Goal: Information Seeking & Learning: Find specific fact

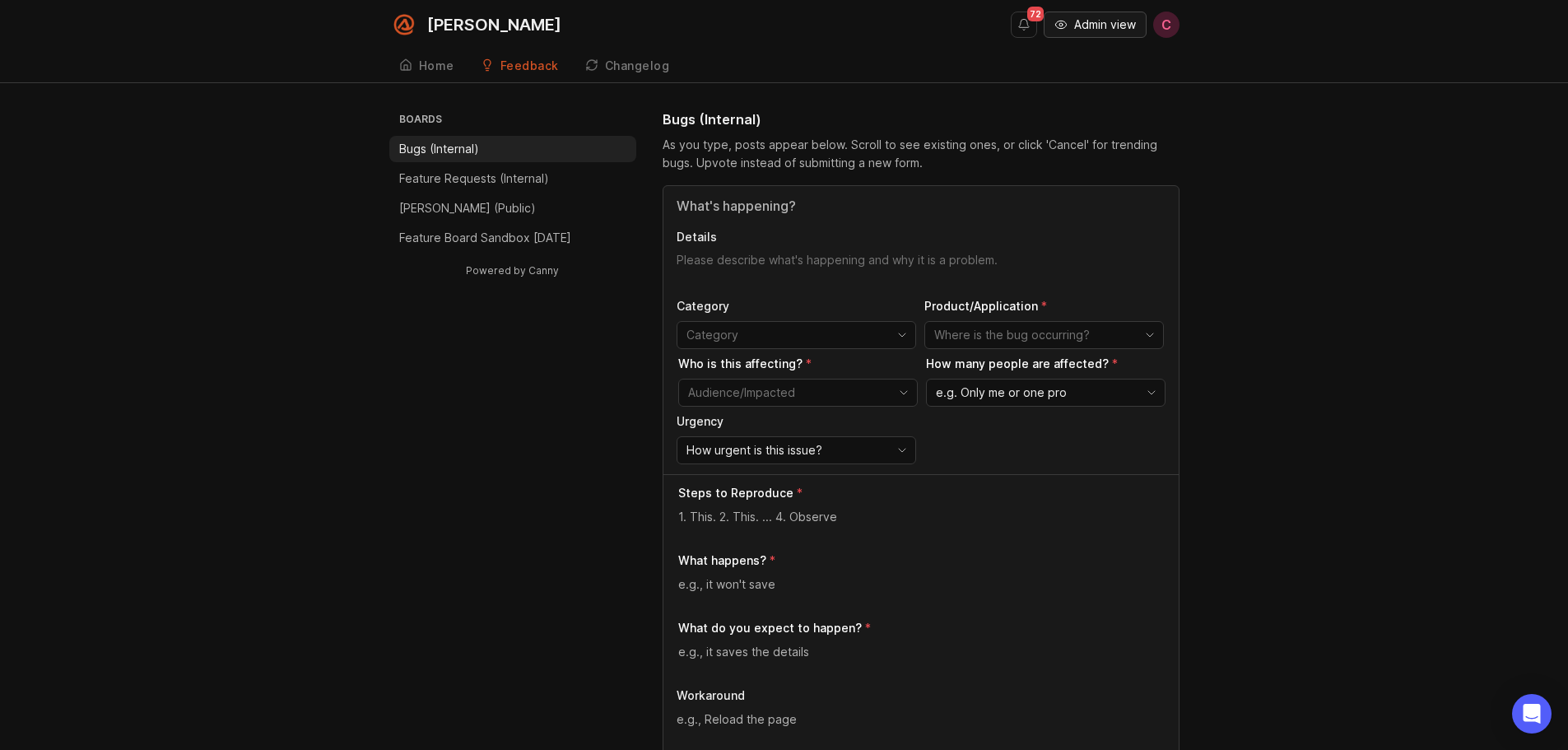
drag, startPoint x: 0, startPoint y: 0, endPoint x: 1070, endPoint y: 40, distance: 1070.7
click at [1070, 23] on button "Admin view" at bounding box center [1095, 24] width 103 height 26
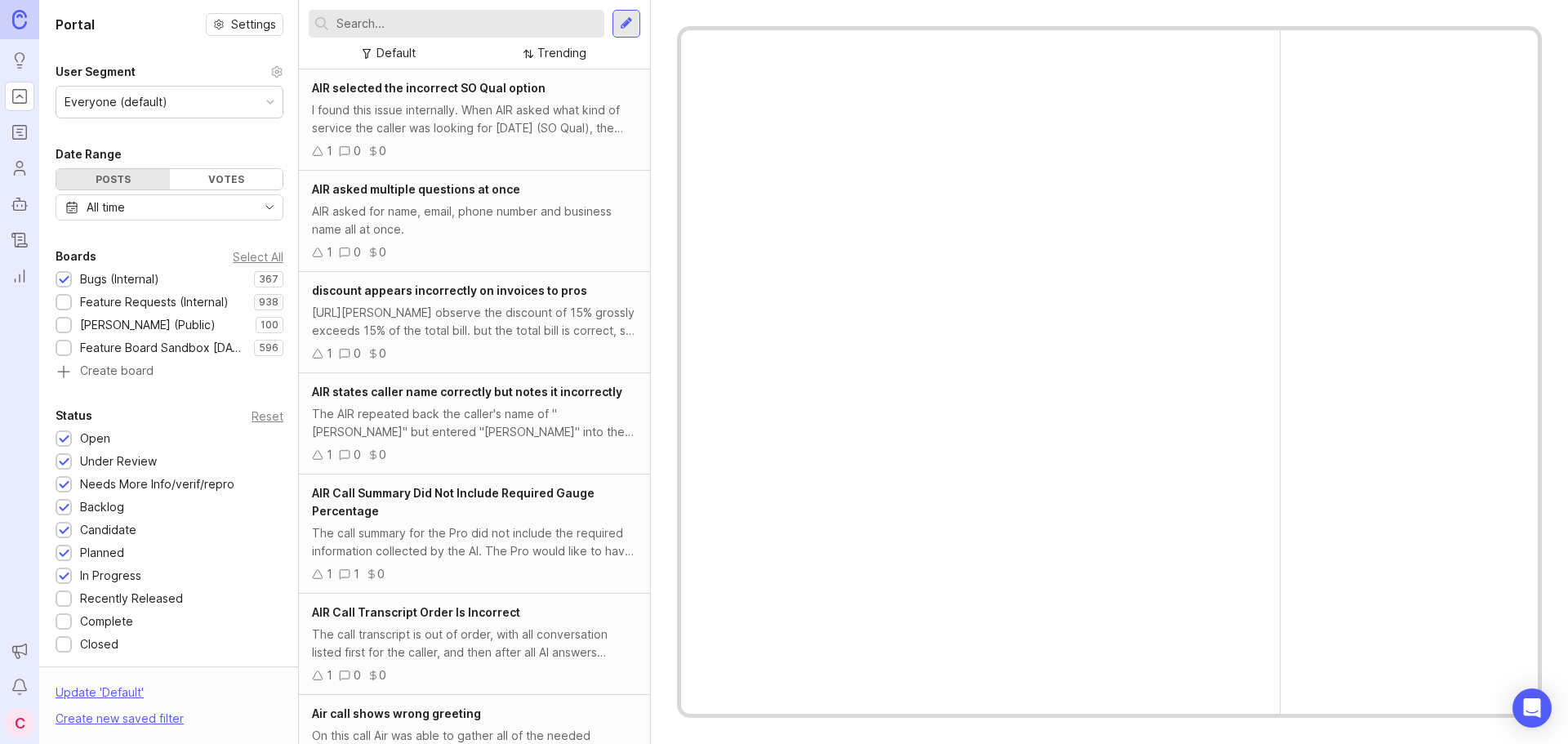
click at [410, 13] on div at bounding box center [456, 23] width 296 height 28
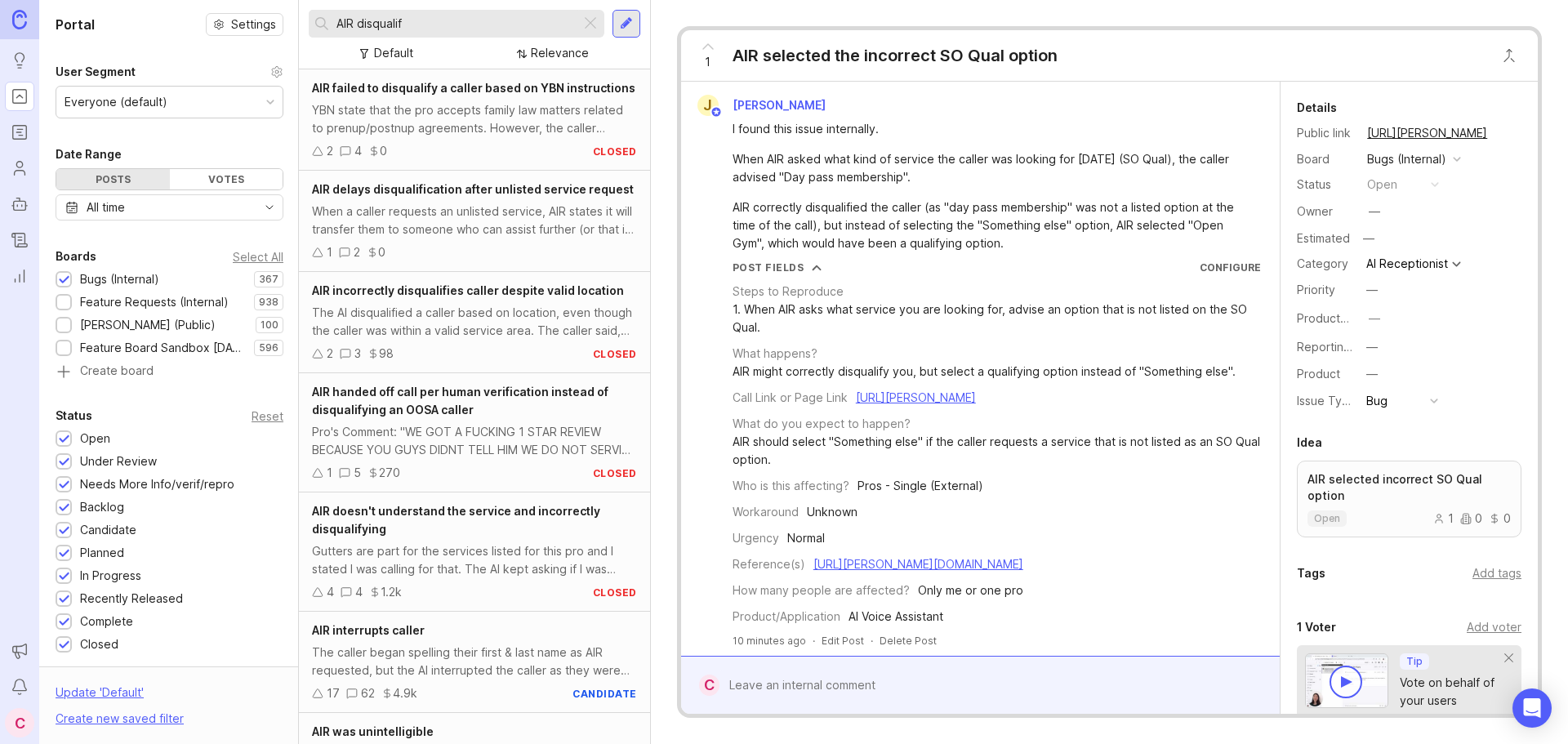
type input "AIR disqualif"
click at [420, 538] on div "AIR doesn't understand the service and incorrectly disqualifying" at bounding box center [474, 520] width 325 height 36
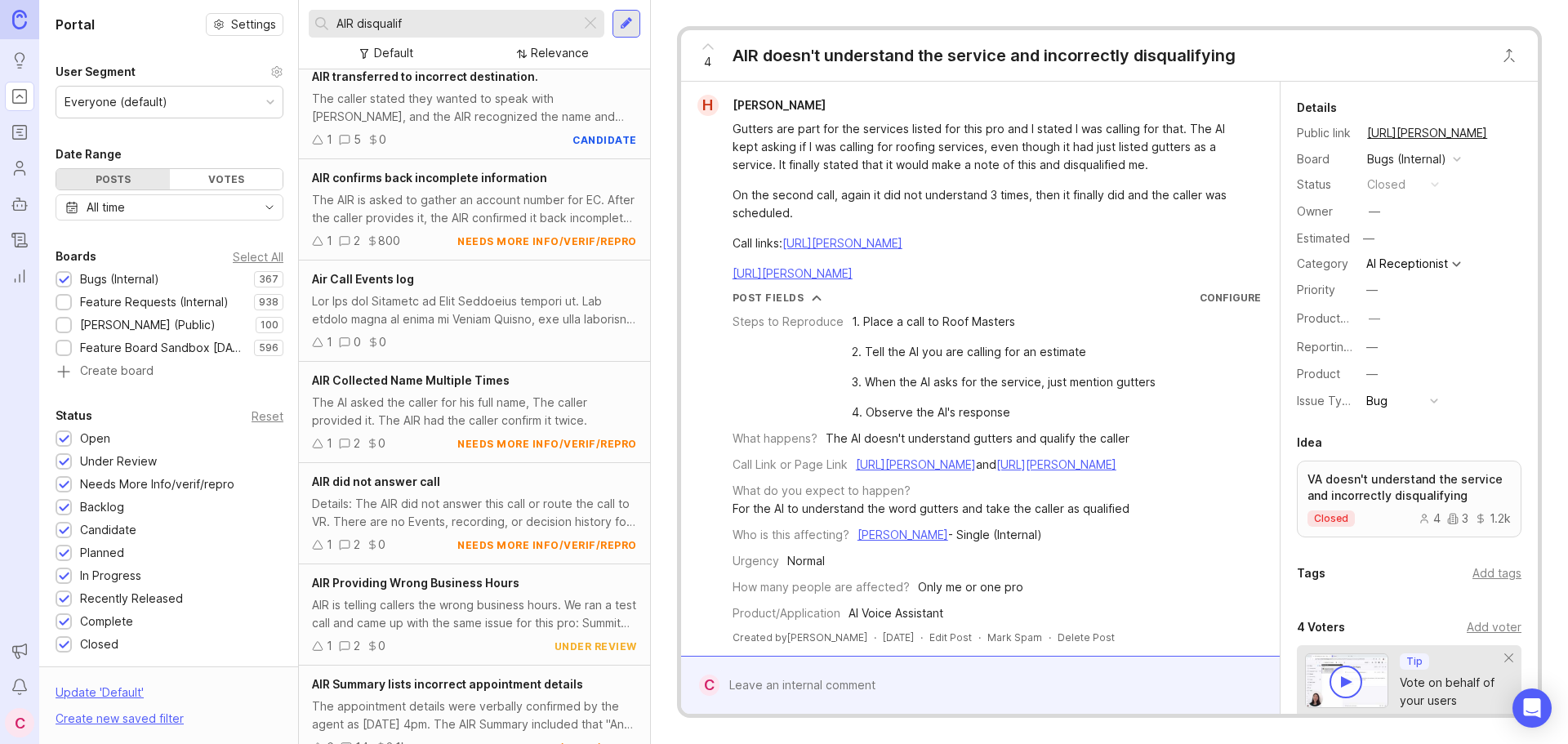
scroll to position [2804, 0]
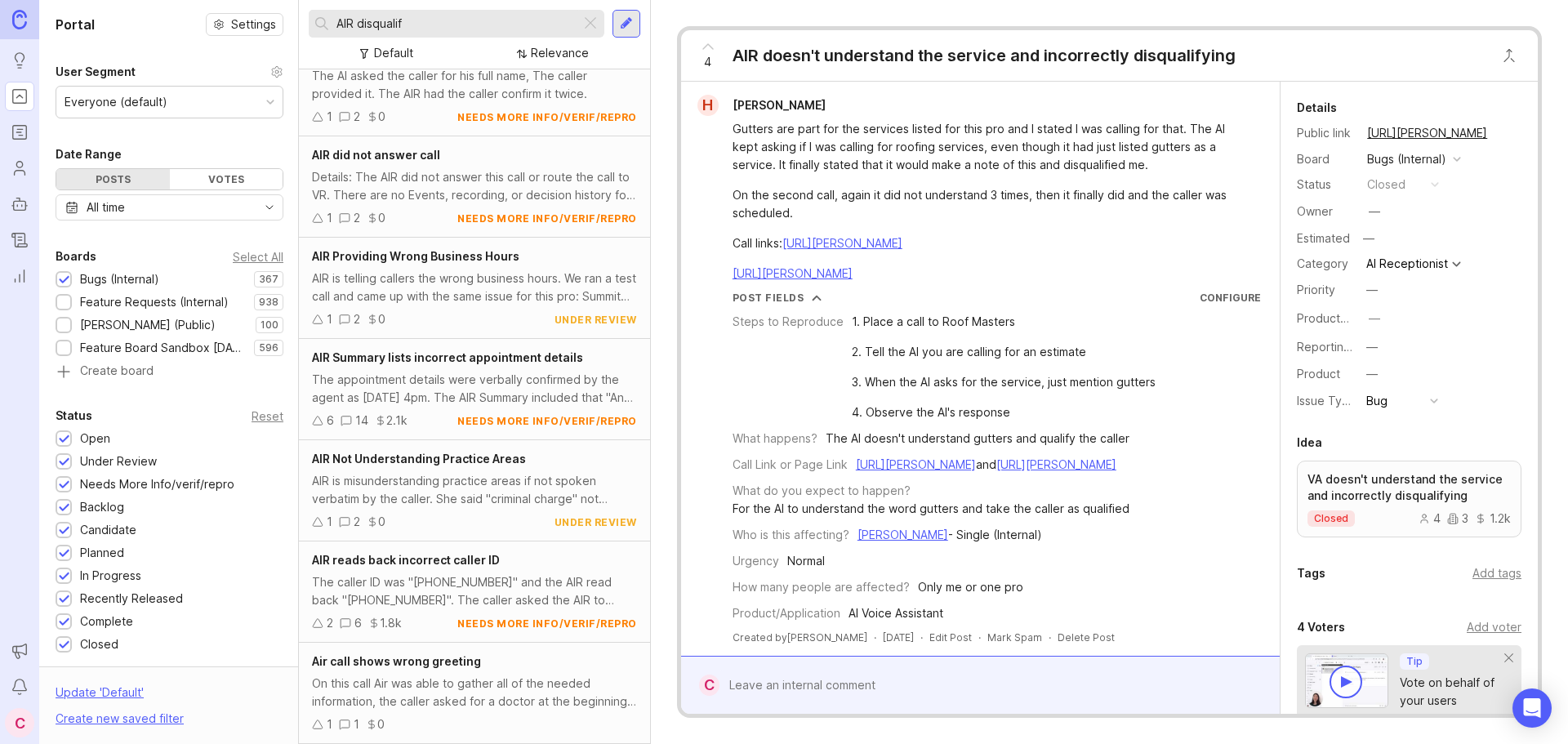
click at [452, 508] on div "AIR is misunderstanding practice areas if not spoken verbatim by the caller. Sh…" at bounding box center [474, 490] width 325 height 36
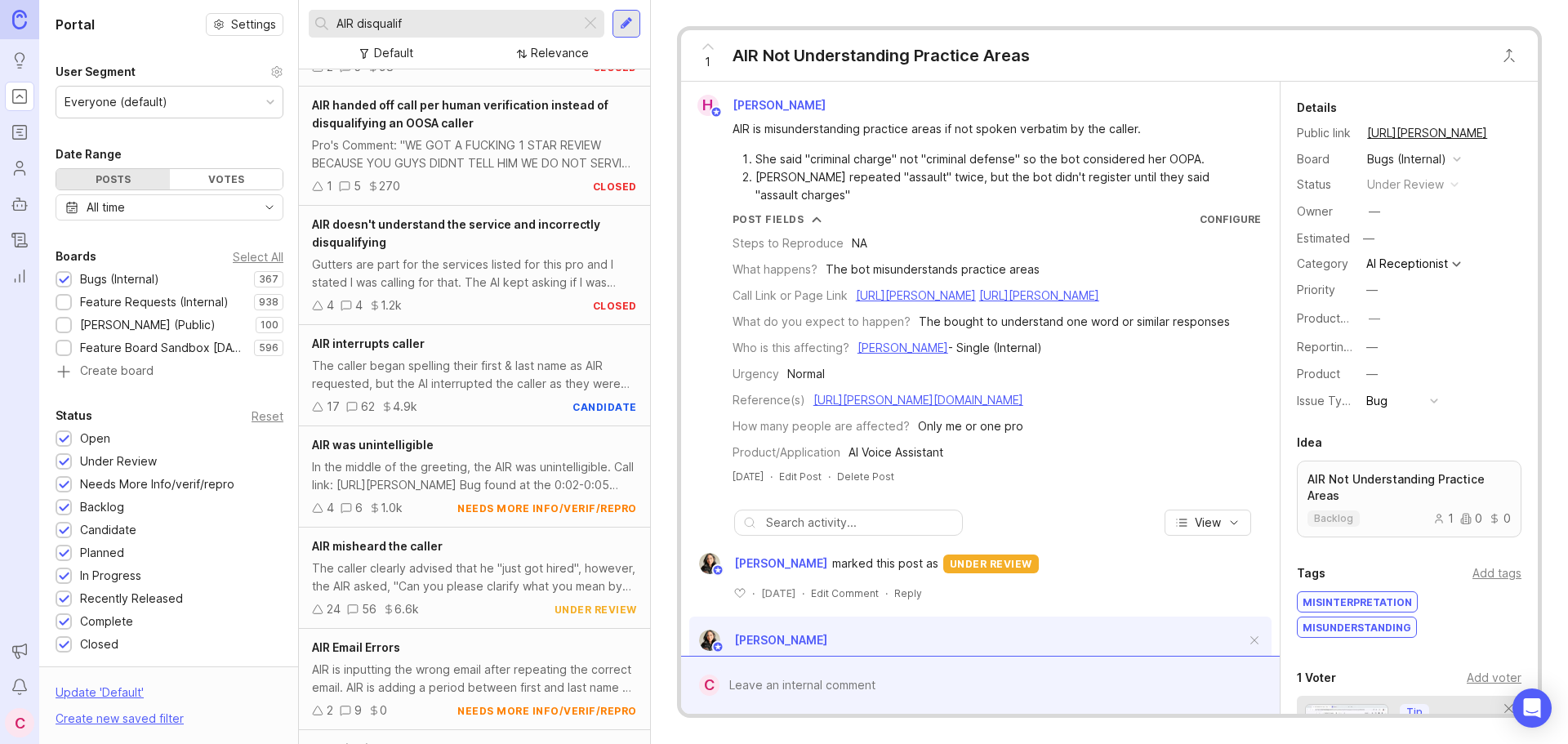
scroll to position [326, 0]
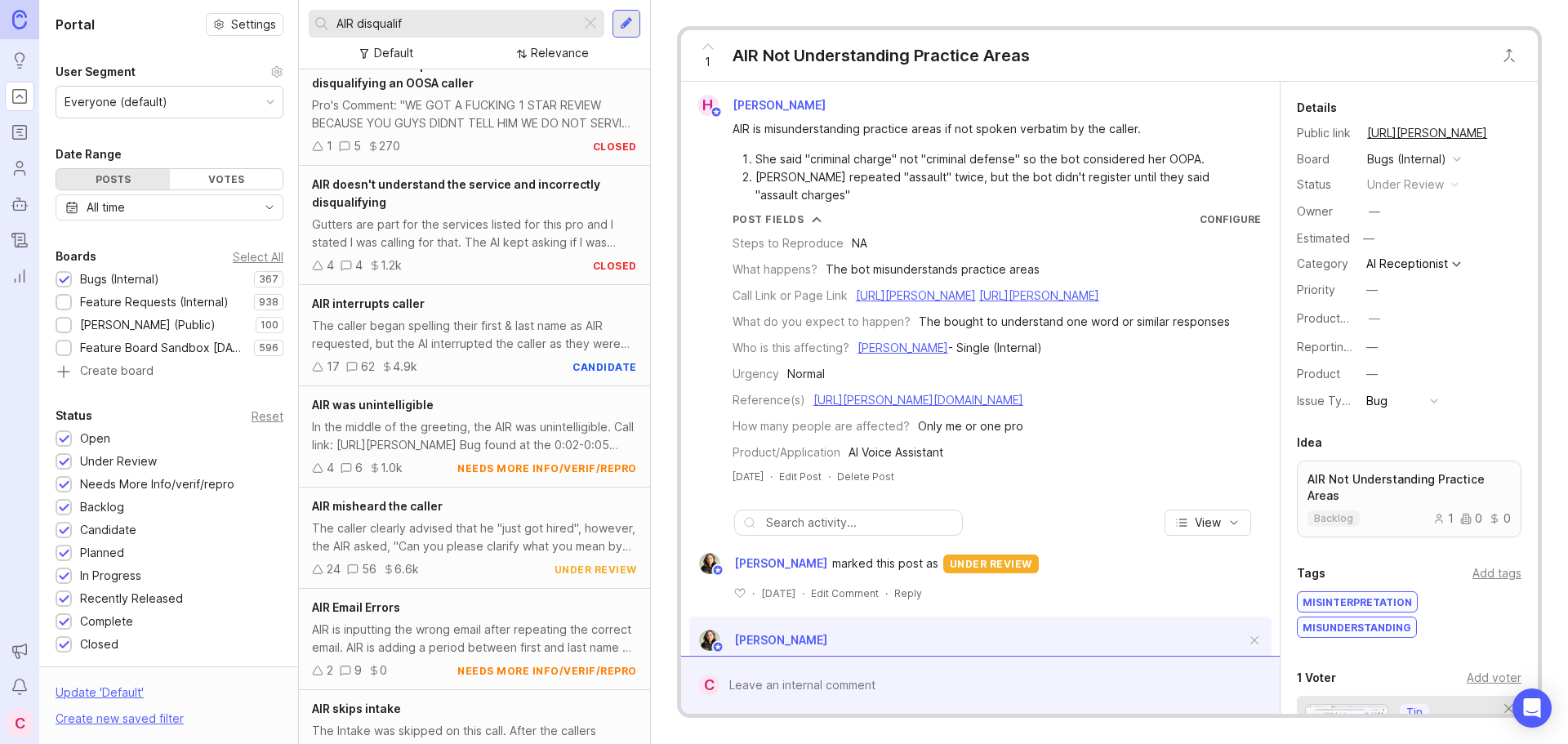
click at [495, 251] on div "Gutters are part for the services listed for this pro and I stated I was callin…" at bounding box center [474, 233] width 325 height 36
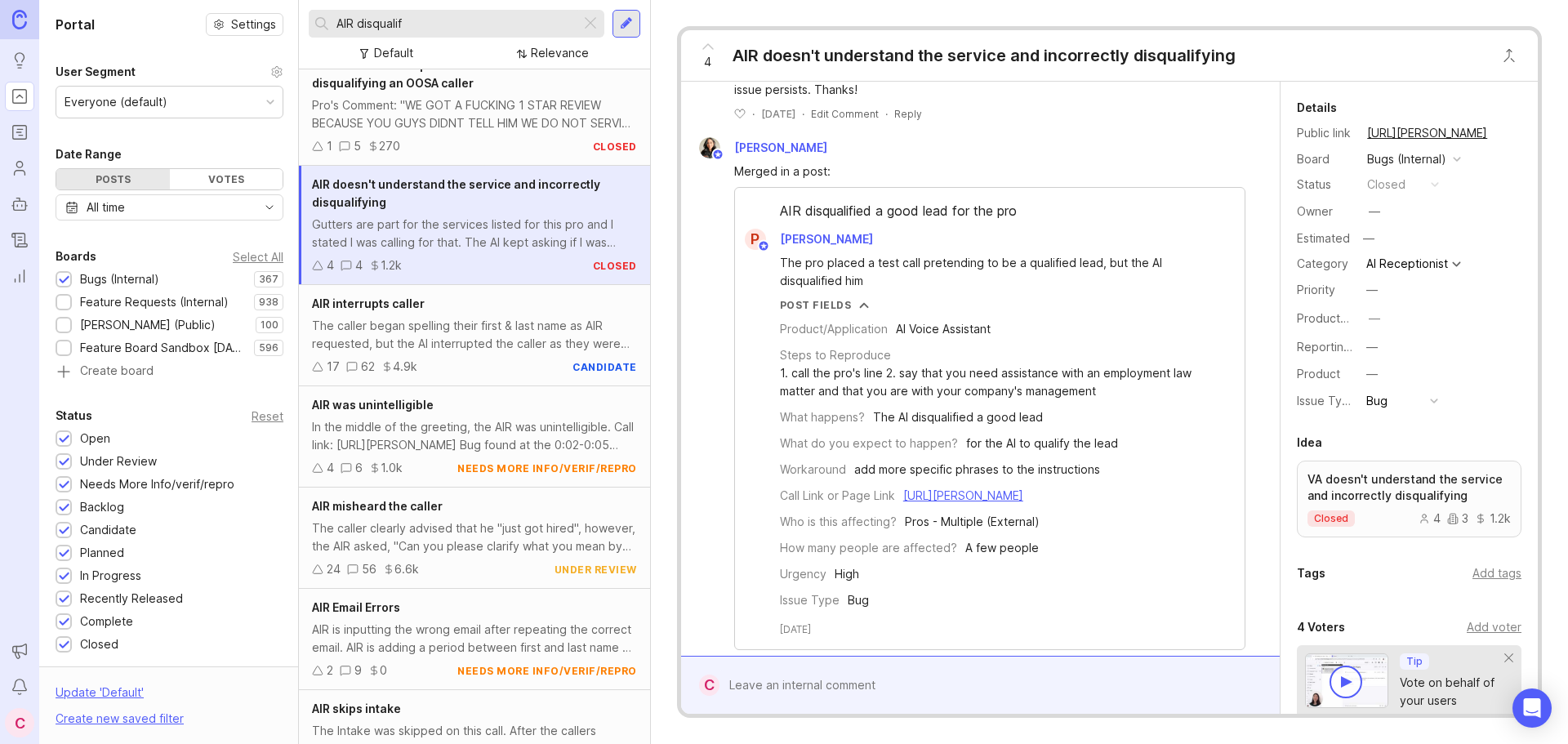
scroll to position [543, 0]
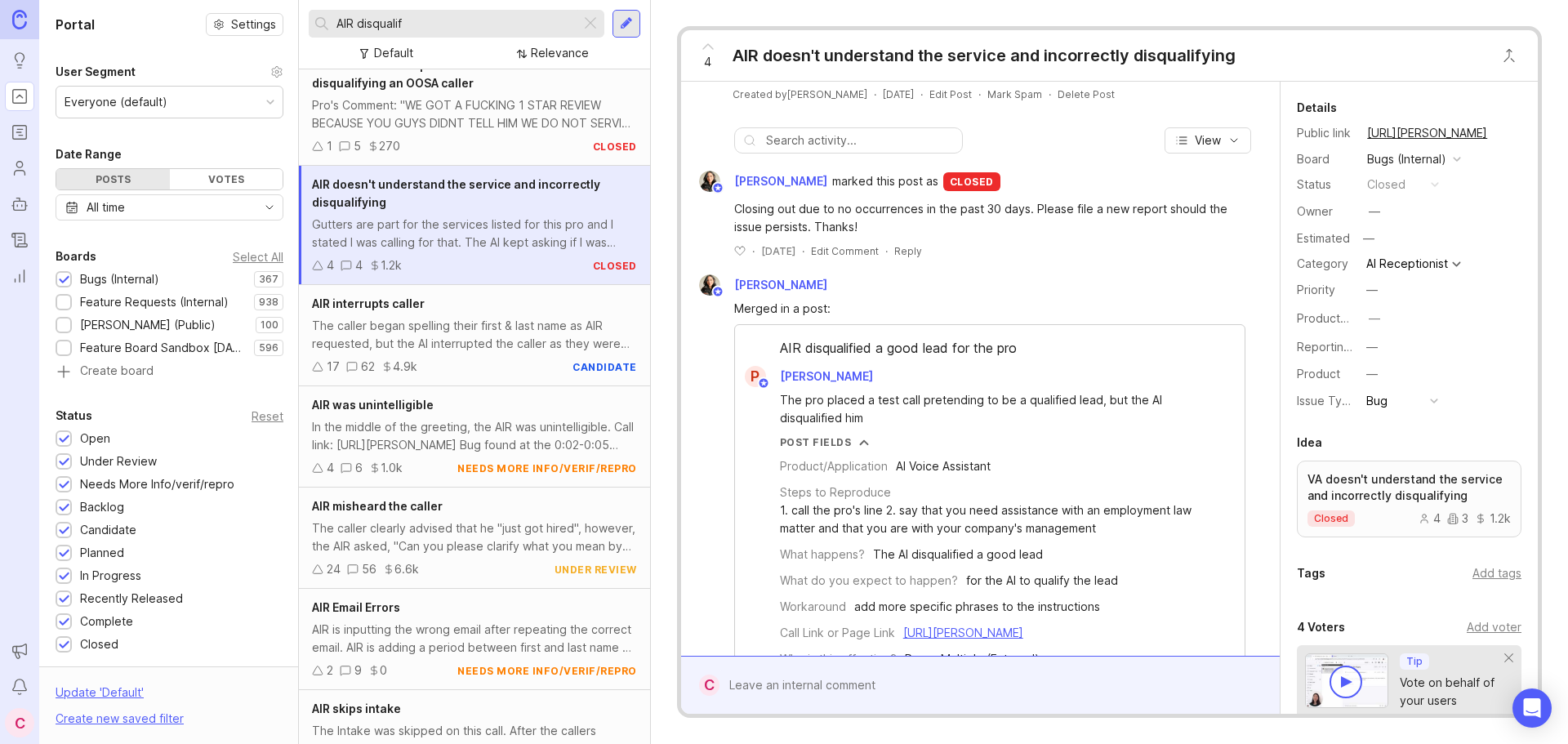
click at [816, 387] on div "[PERSON_NAME]" at bounding box center [826, 376] width 99 height 21
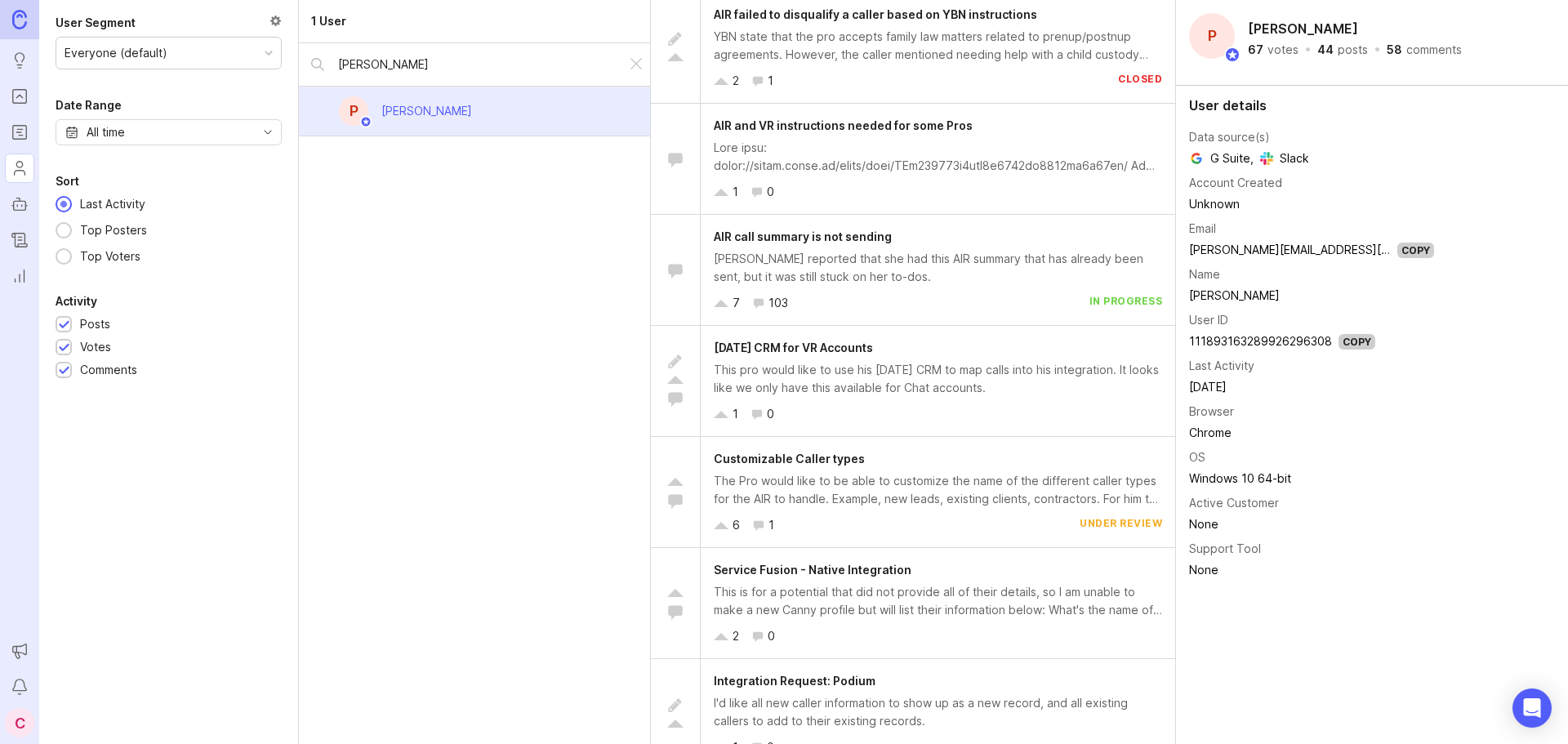
scroll to position [1879, 0]
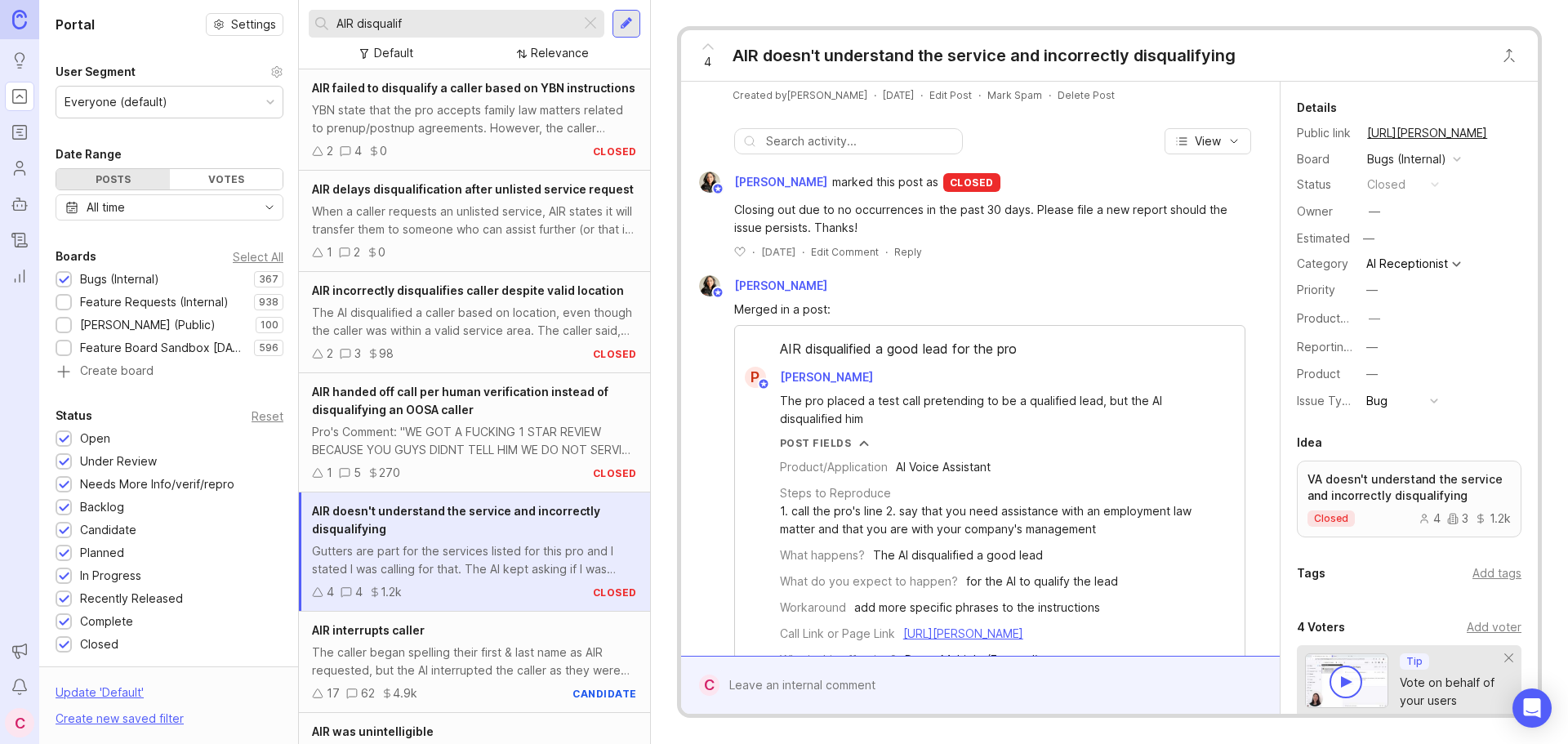
scroll to position [571, 0]
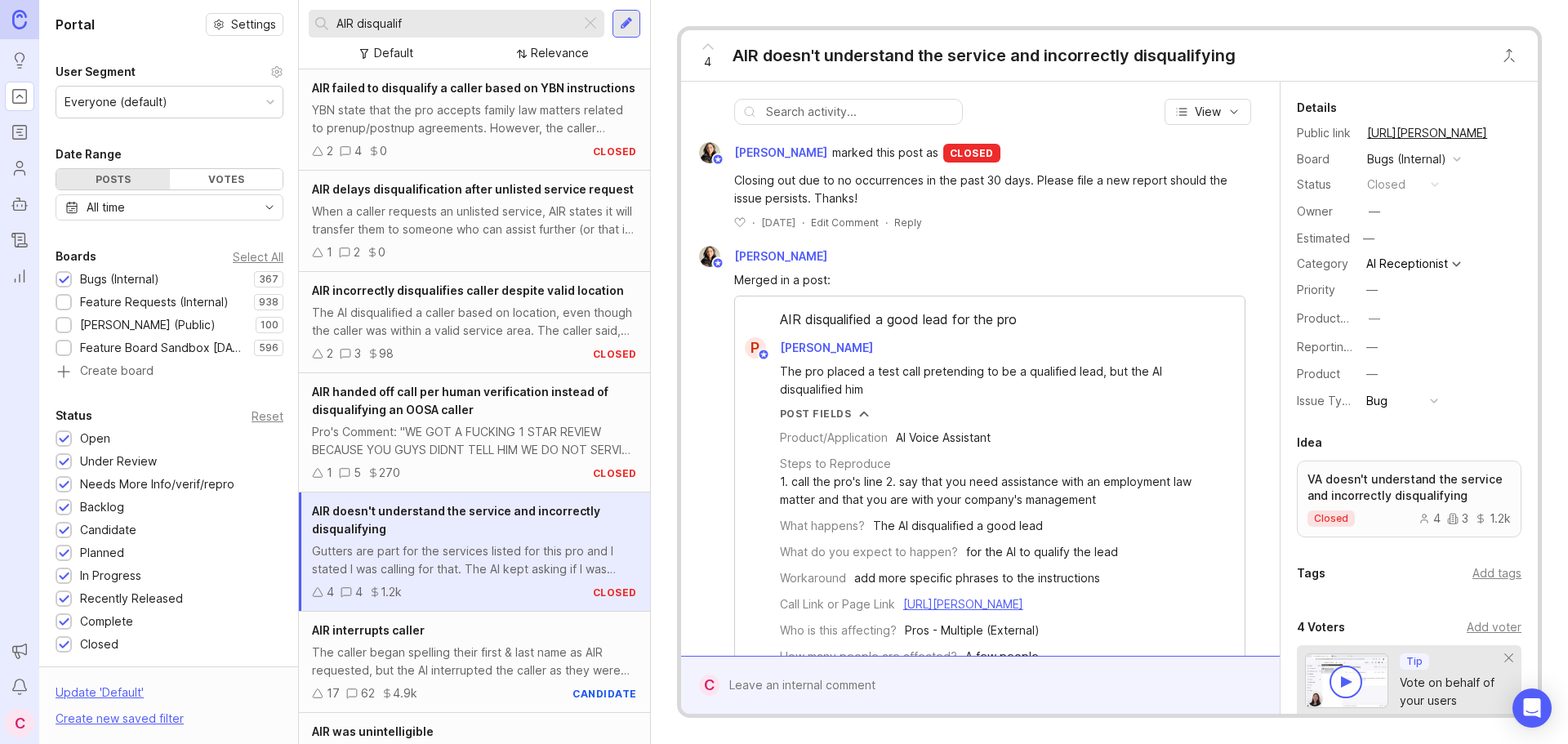
click at [829, 420] on div "Post Fields" at bounding box center [816, 414] width 72 height 14
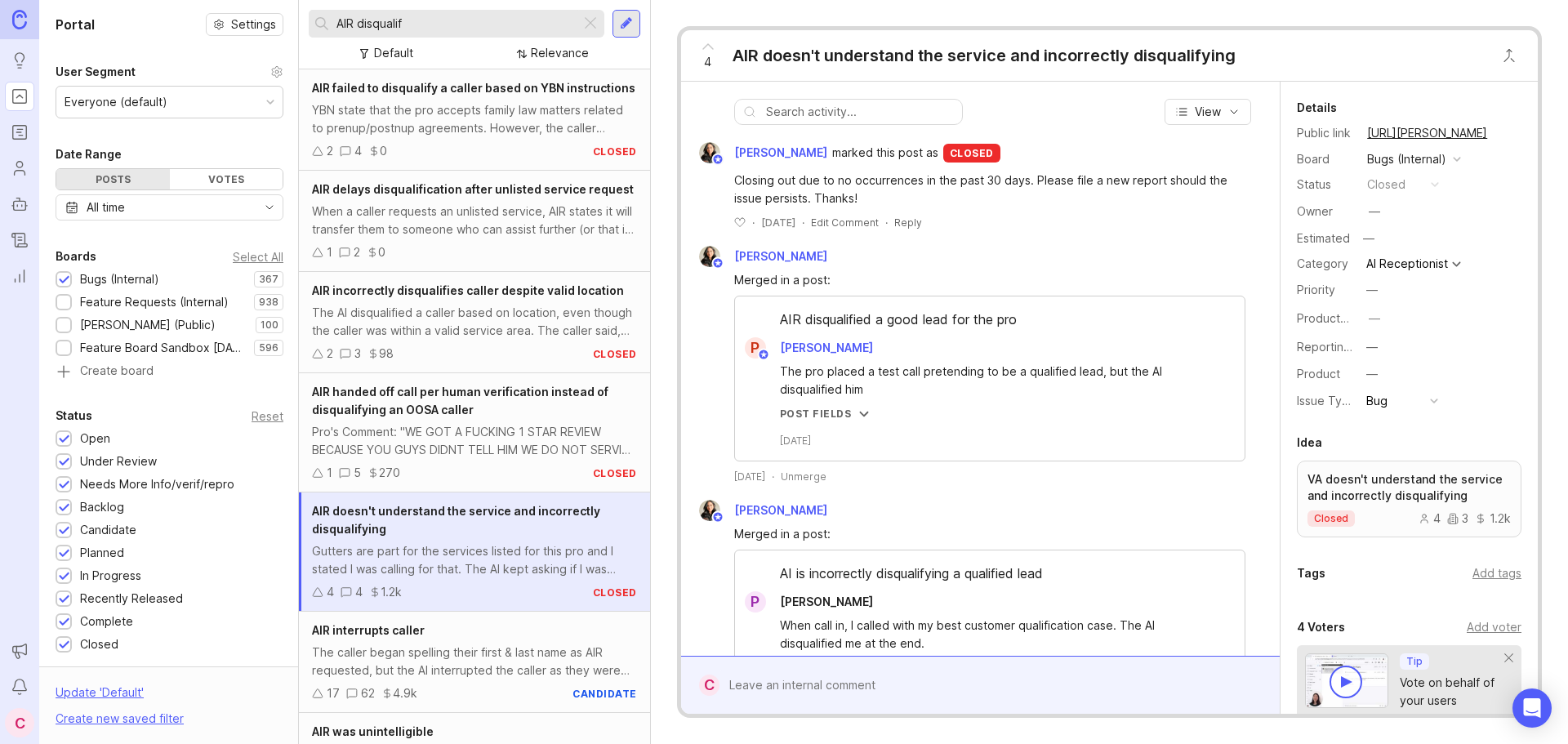
click at [829, 420] on div "Post Fields" at bounding box center [816, 414] width 72 height 14
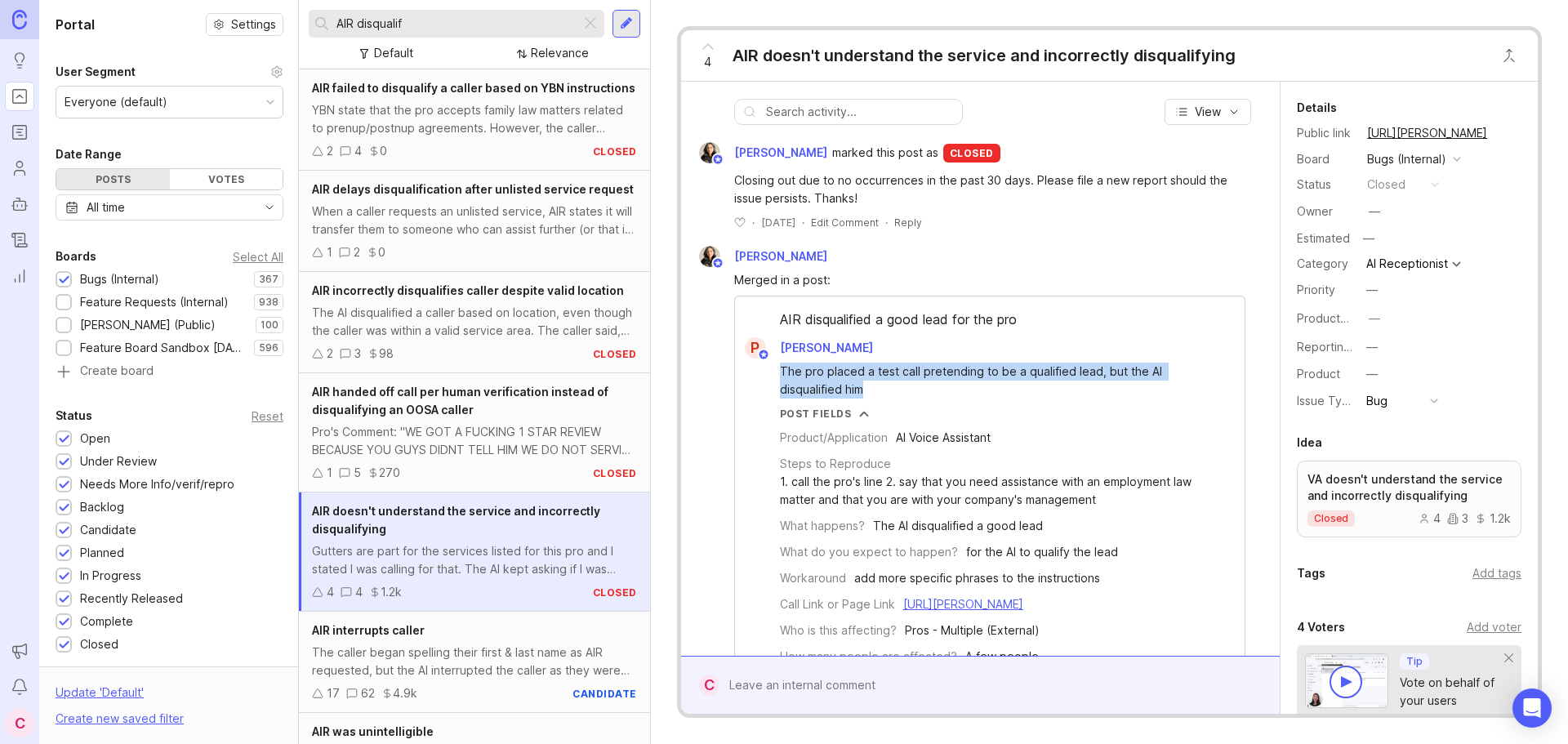
drag, startPoint x: 877, startPoint y: 427, endPoint x: 779, endPoint y: 409, distance: 99.6
click at [780, 399] on div "The pro placed a test call pretending to be a qualified lead, but the AI disqua…" at bounding box center [999, 380] width 438 height 36
copy div "The pro placed a test call pretending to be a qualified lead, but the AI disqua…"
drag, startPoint x: 419, startPoint y: 21, endPoint x: 292, endPoint y: 33, distance: 127.6
click at [292, 34] on div "Portal Settings User Segment Everyone (default) Date Range Posts Votes All time…" at bounding box center [804, 372] width 1530 height 744
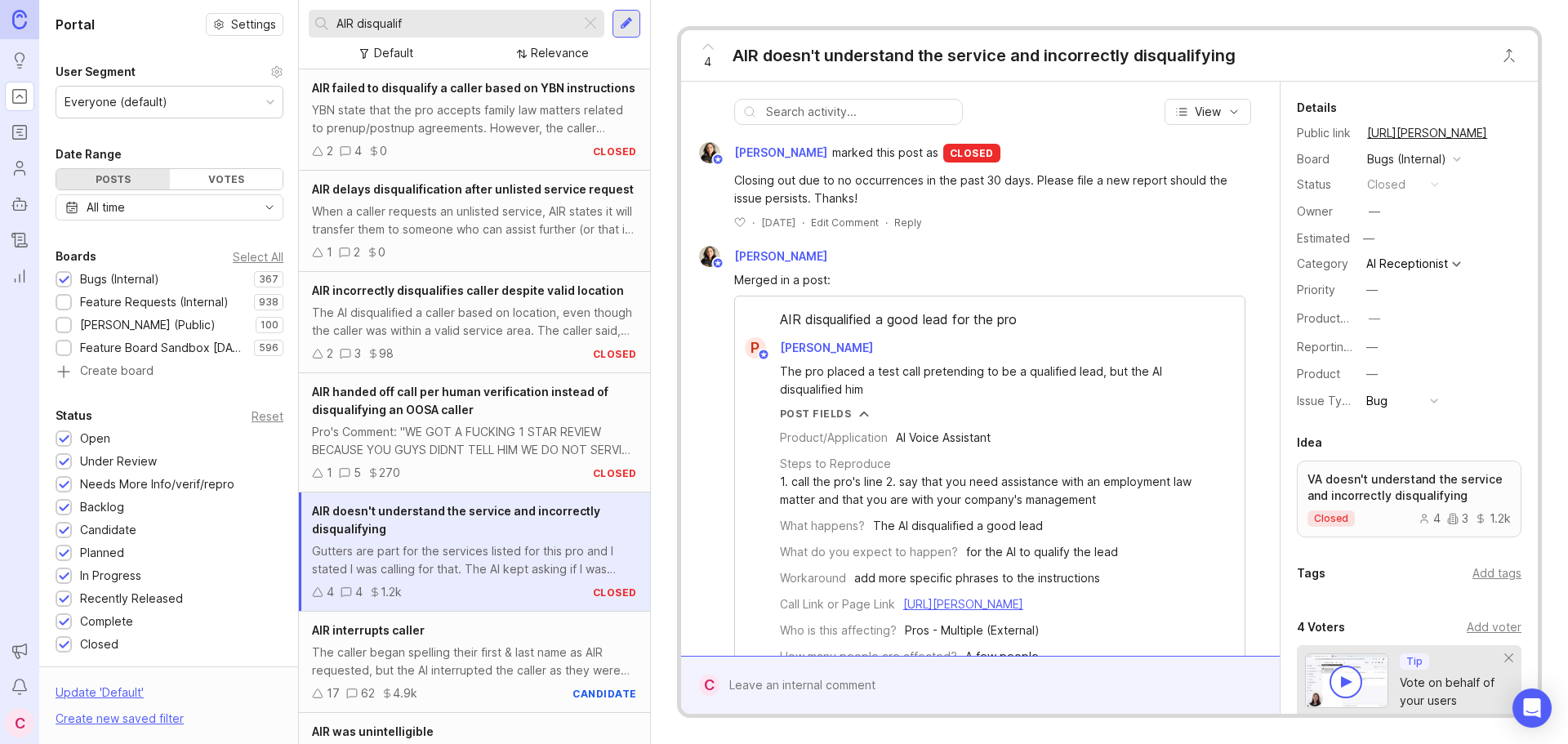
paste input "The pro placed a test call pretending to be a qualified lead, but the AI disqua…"
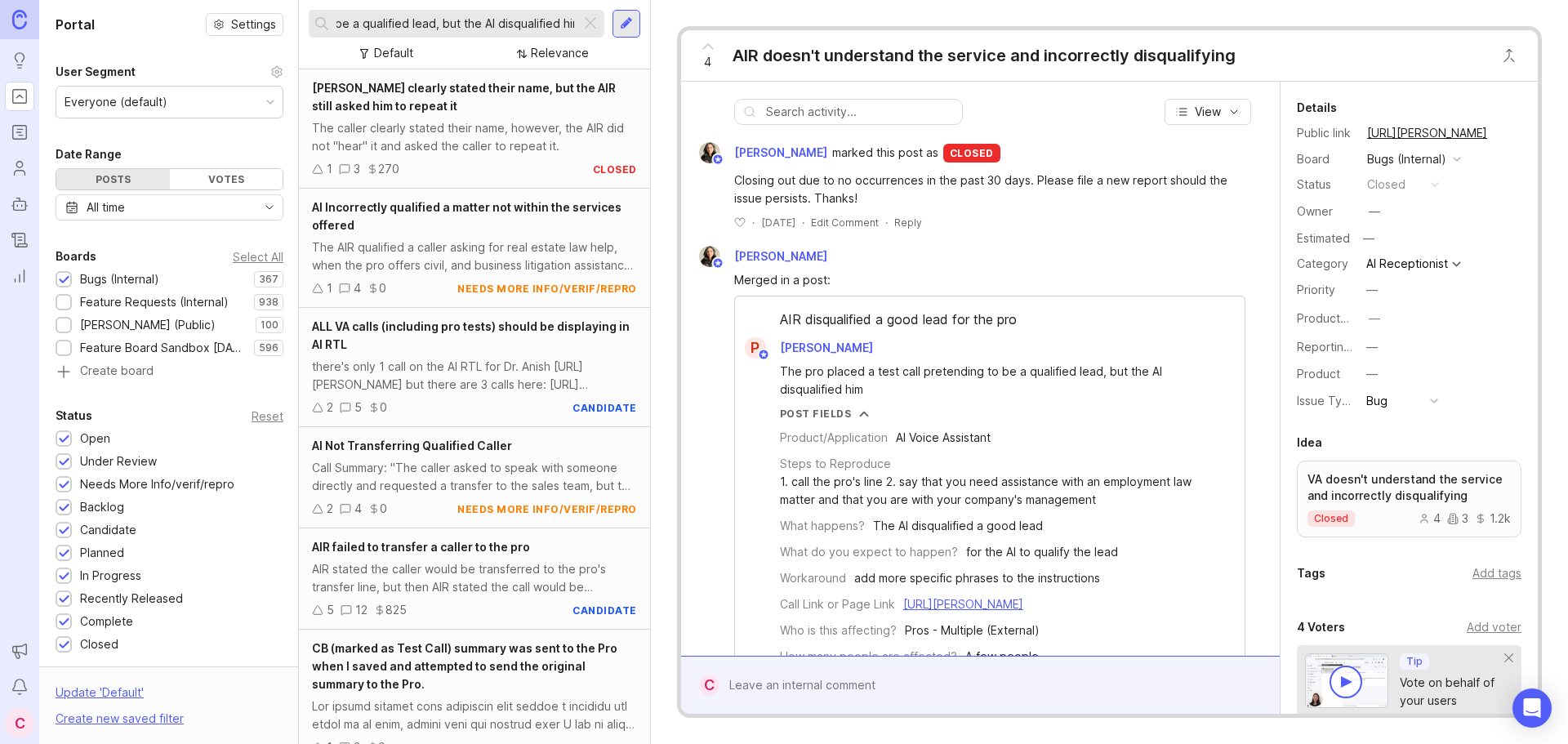
type input "The pro placed a test call pretending to be a qualified lead, but the AI disqua…"
click at [466, 246] on div "The AIR qualified a caller asking for real estate law help, when the pro offers…" at bounding box center [474, 257] width 325 height 36
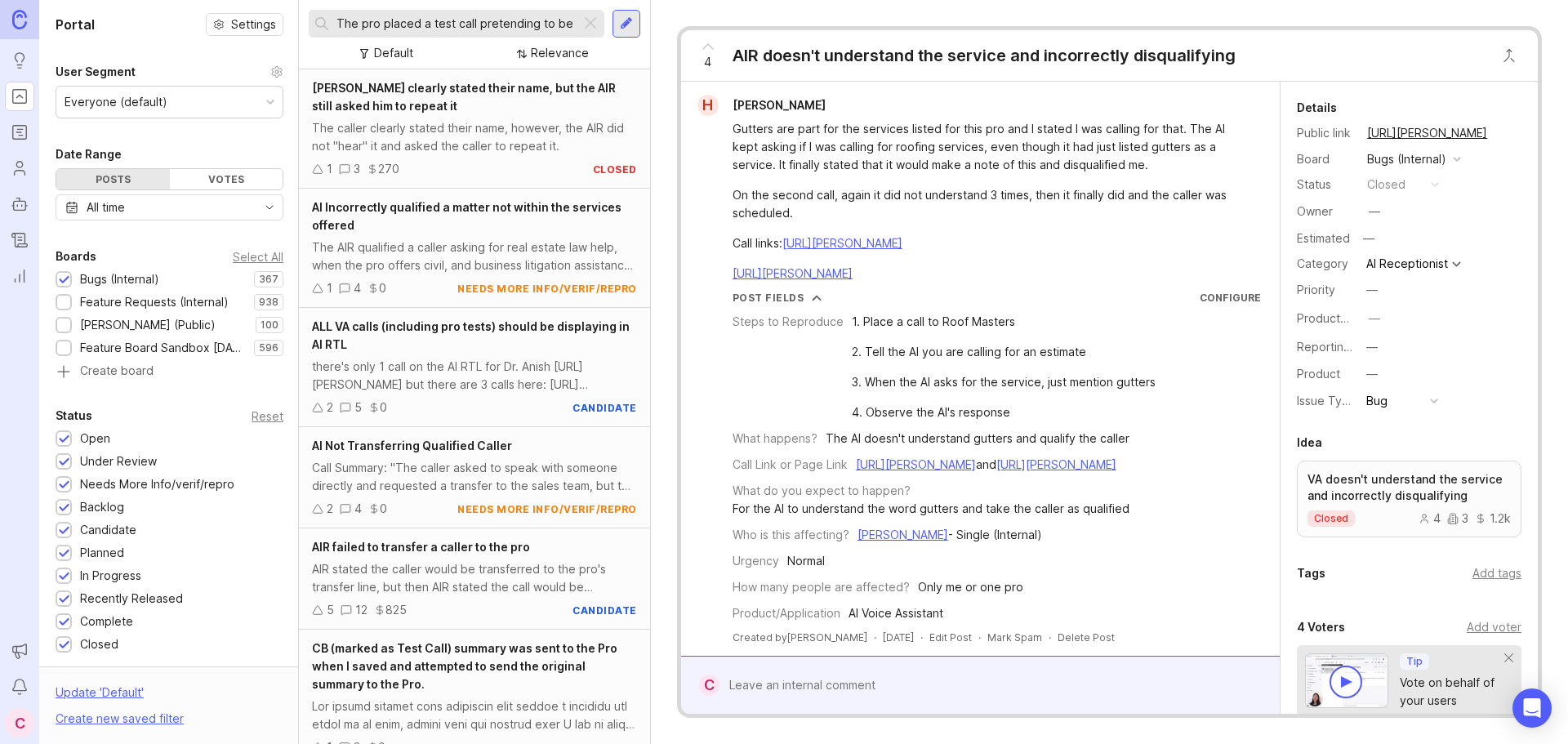
click at [590, 26] on div at bounding box center [590, 24] width 20 height 21
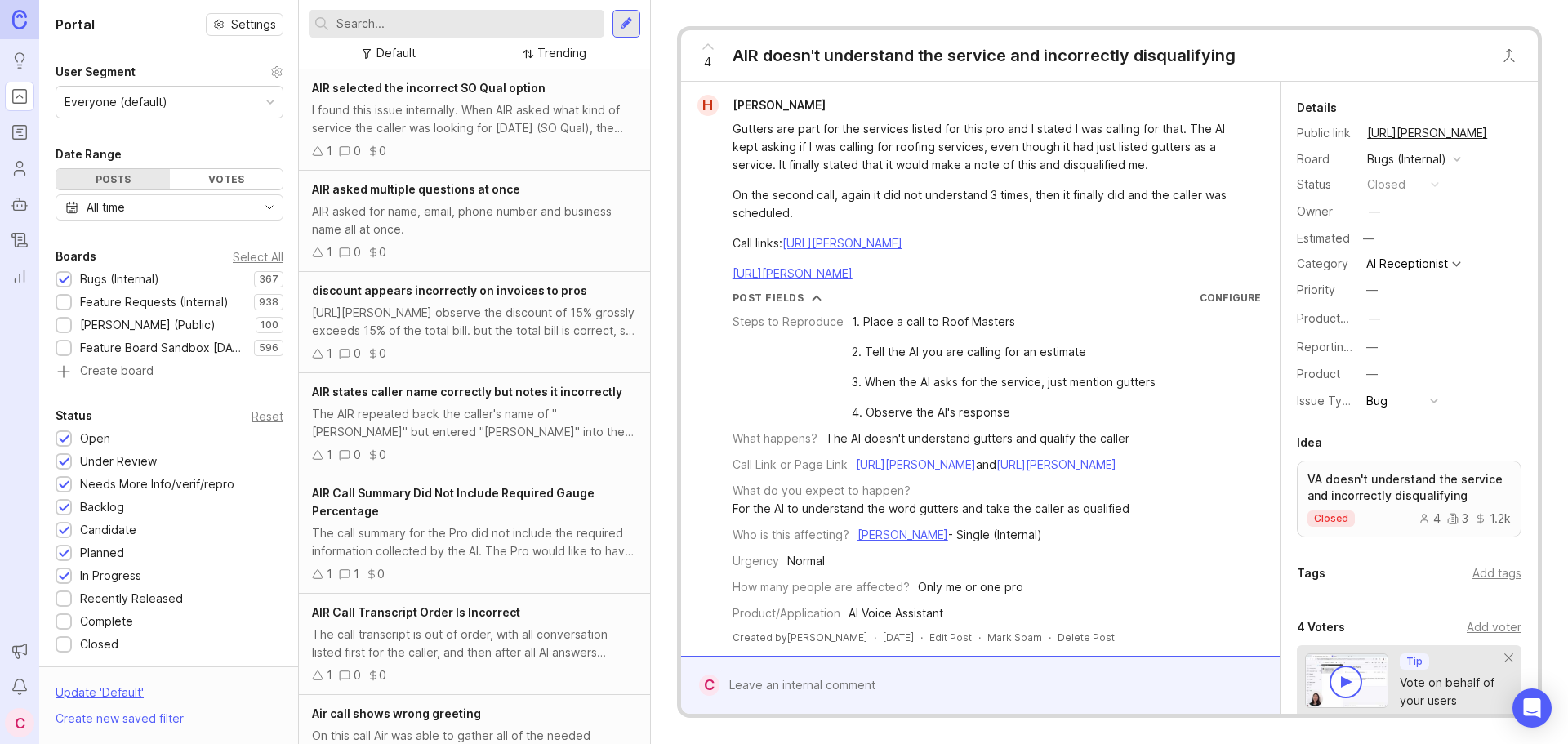
click at [418, 27] on input "text" at bounding box center [467, 23] width 261 height 18
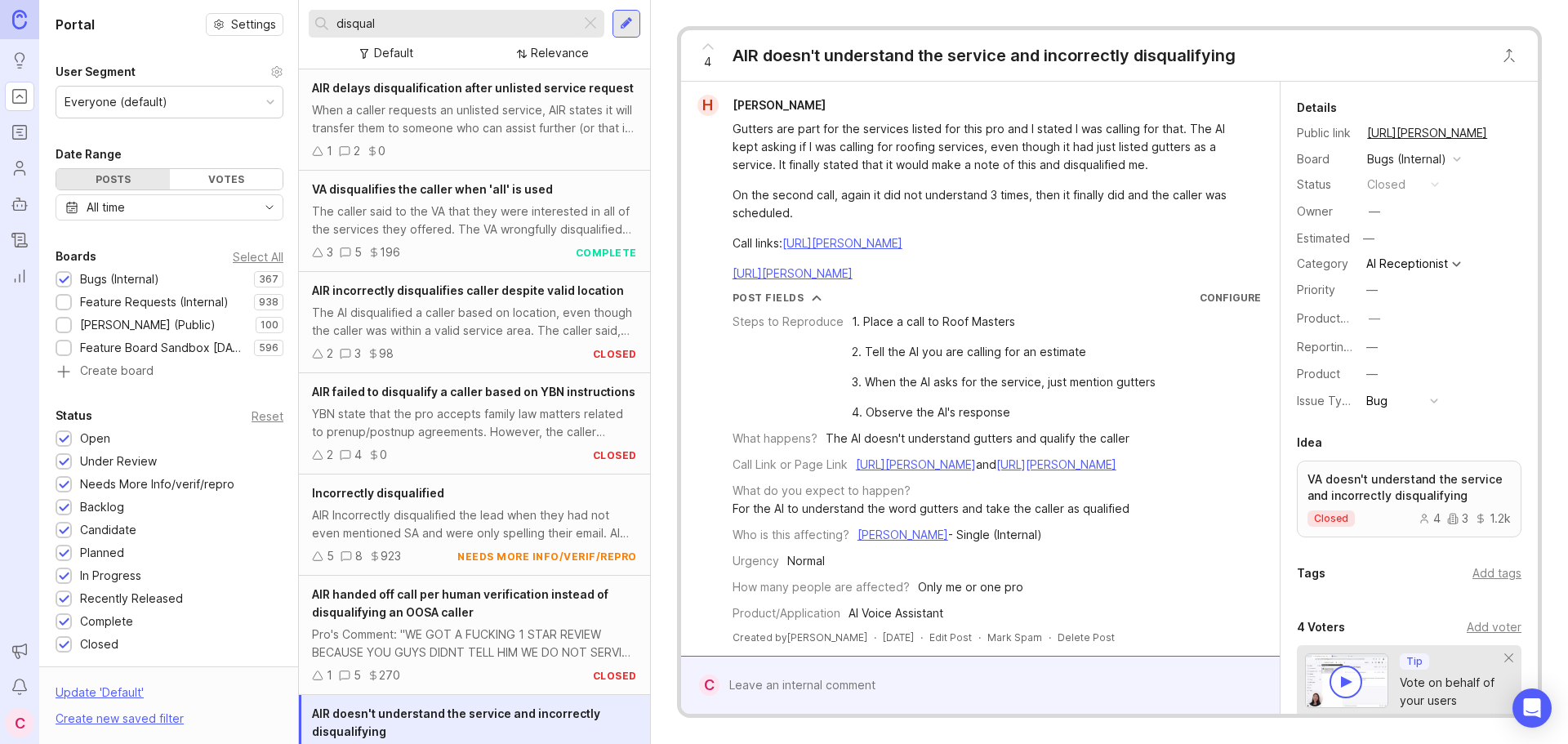
scroll to position [89, 0]
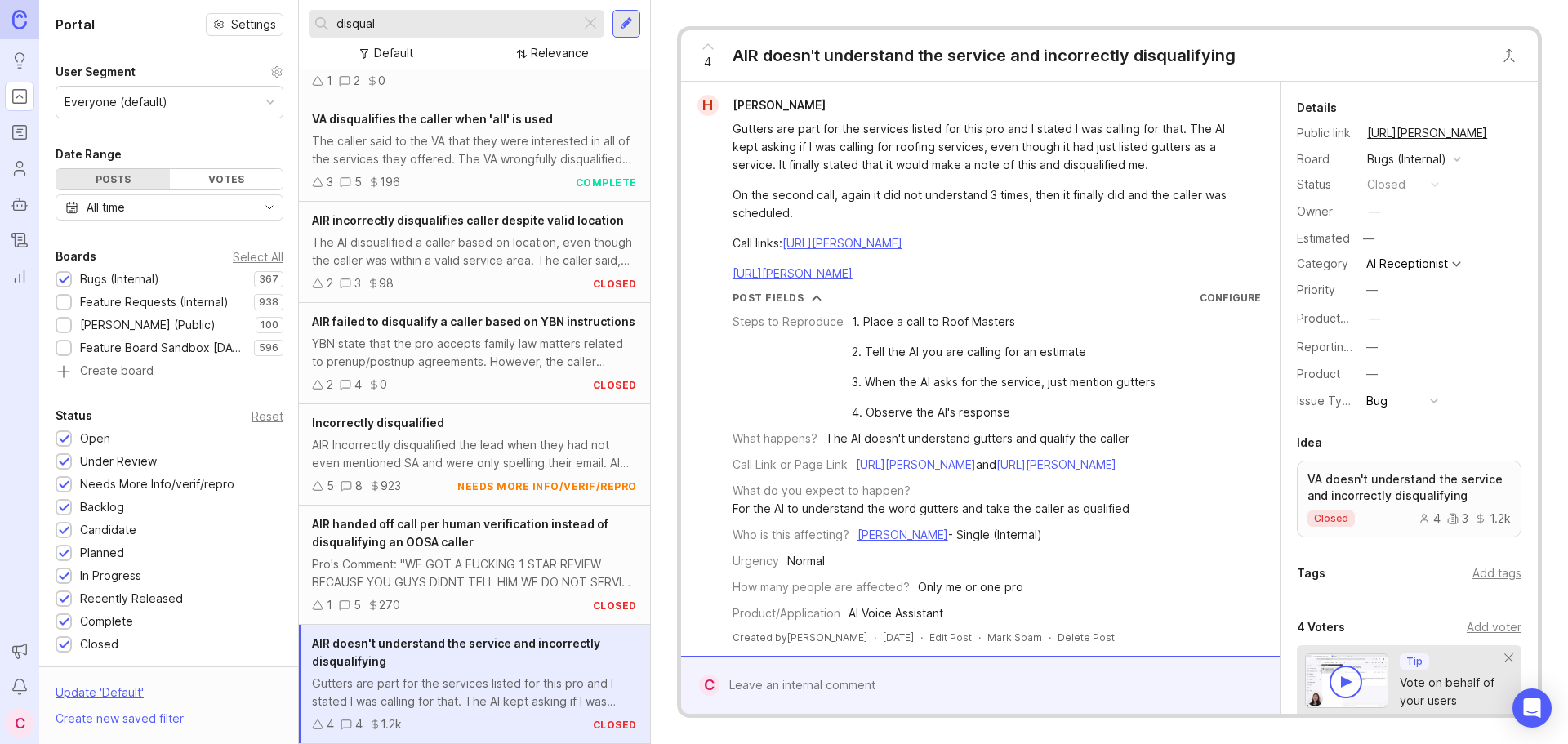
type input "disqual"
click at [458, 444] on div "AIR Incorrectly disqualified the lead when they had not even mentioned SA and w…" at bounding box center [474, 454] width 325 height 36
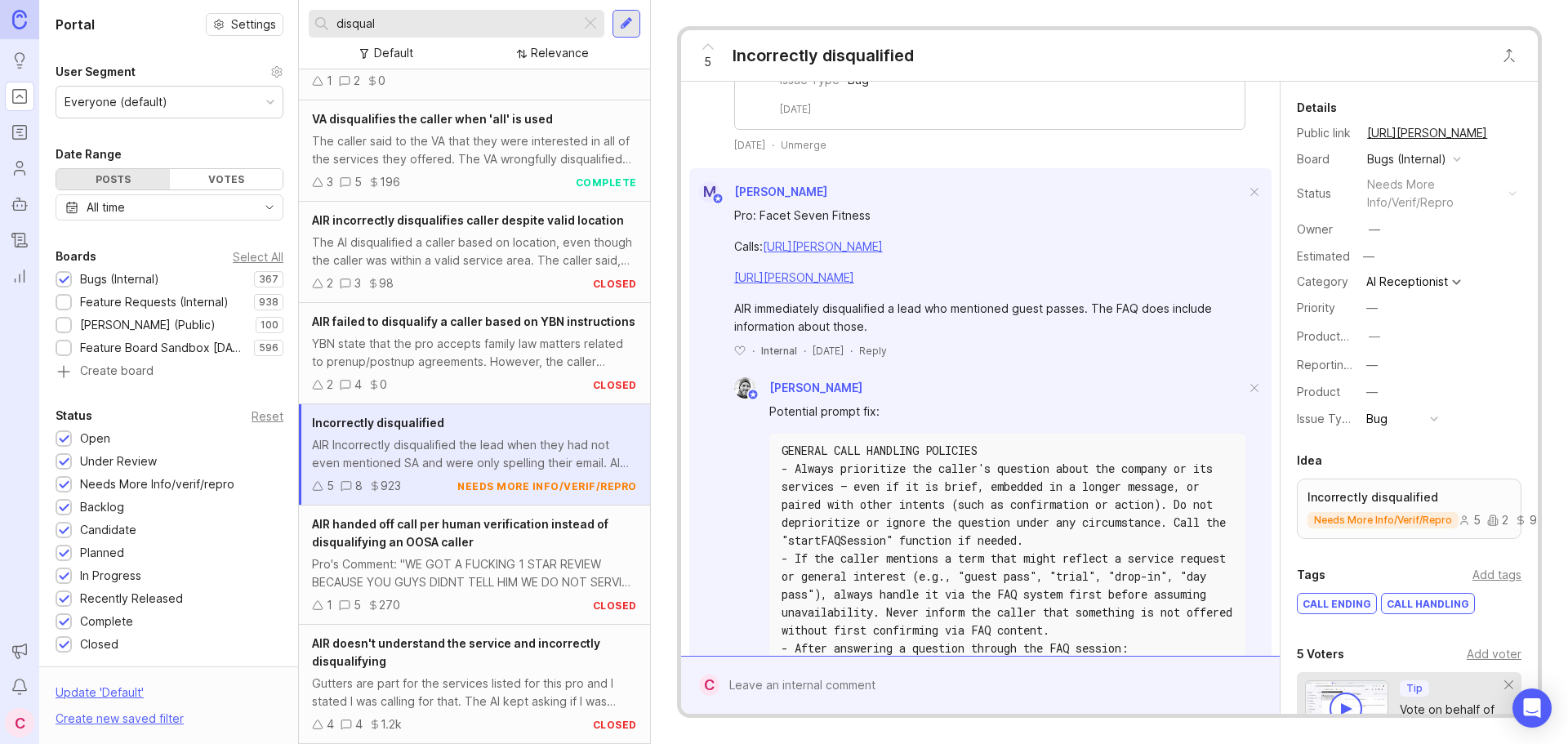
scroll to position [1144, 0]
click at [1498, 131] on button "copy icon" at bounding box center [1504, 133] width 23 height 23
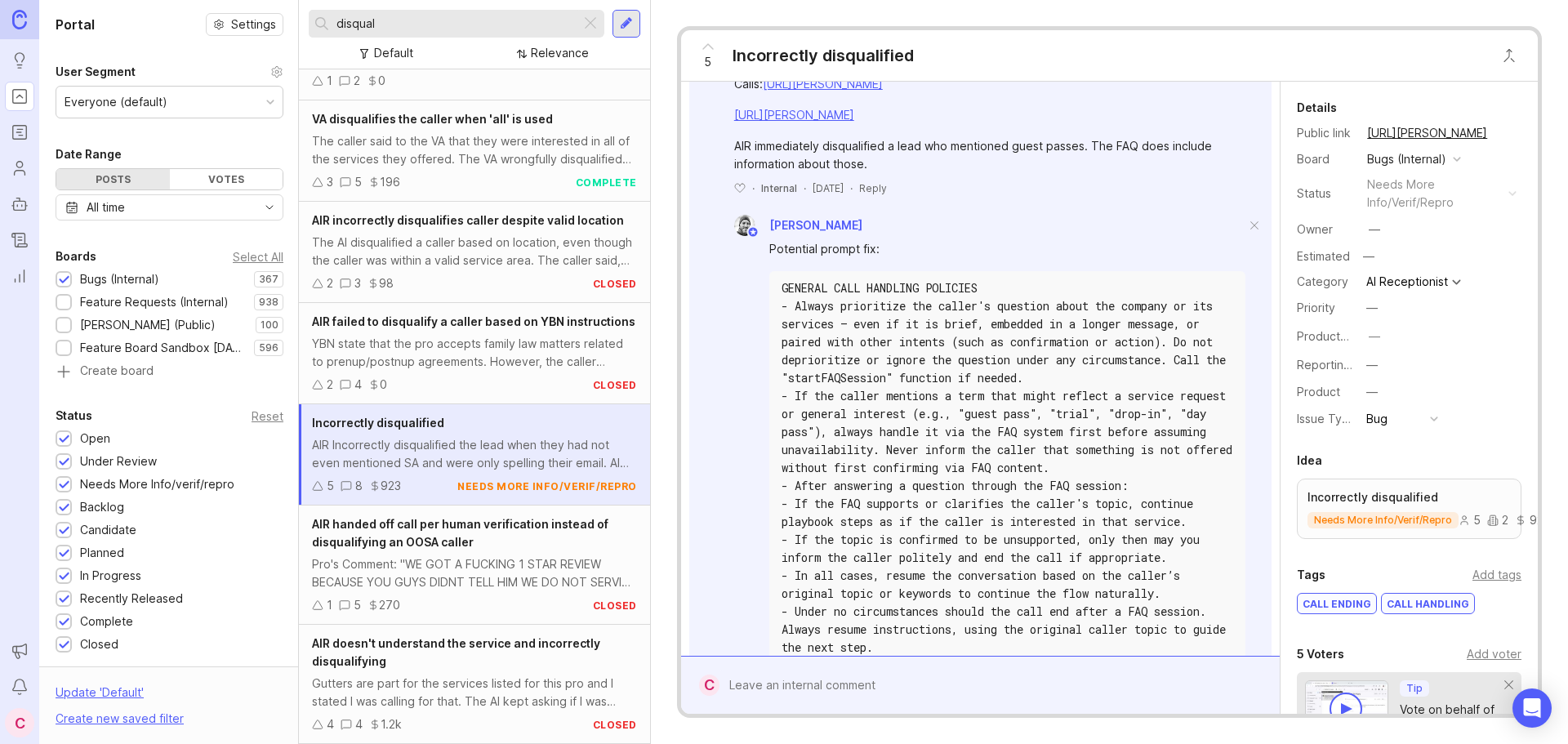
scroll to position [1061, 0]
